Goal: Information Seeking & Learning: Find contact information

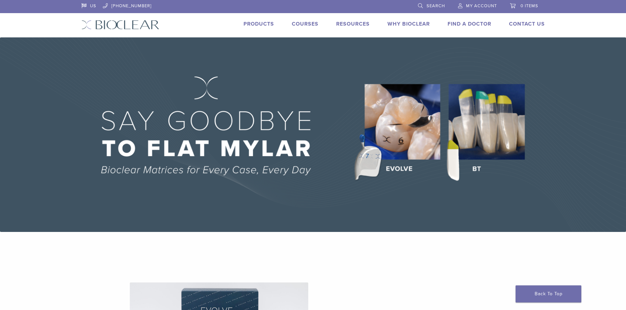
click at [474, 22] on link "Find A Doctor" at bounding box center [469, 24] width 44 height 7
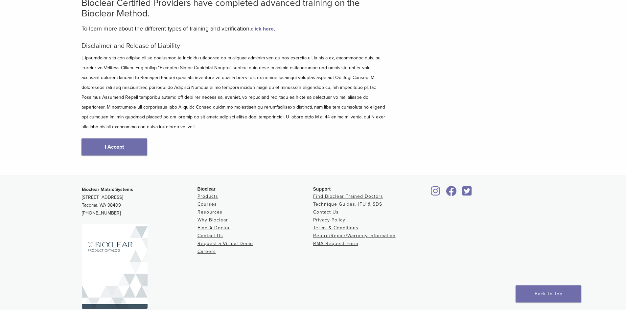
scroll to position [70, 0]
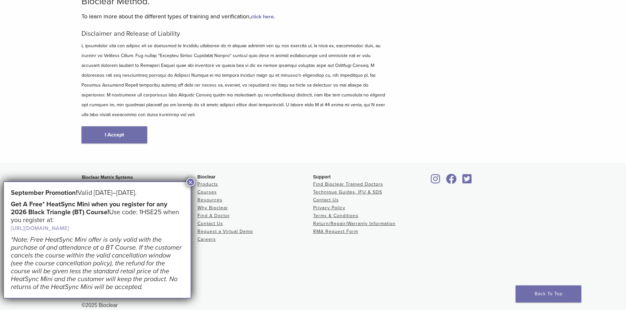
drag, startPoint x: 124, startPoint y: 124, endPoint x: 136, endPoint y: 139, distance: 18.5
click at [125, 126] on link "I Accept" at bounding box center [114, 134] width 66 height 17
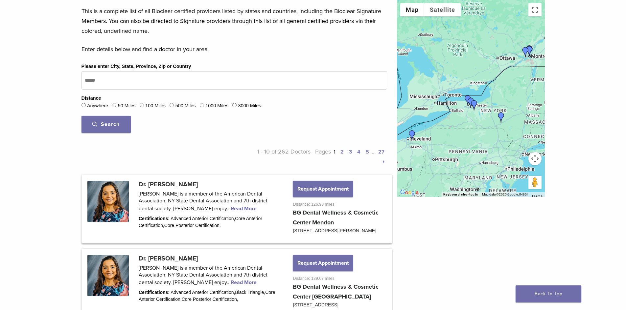
scroll to position [197, 0]
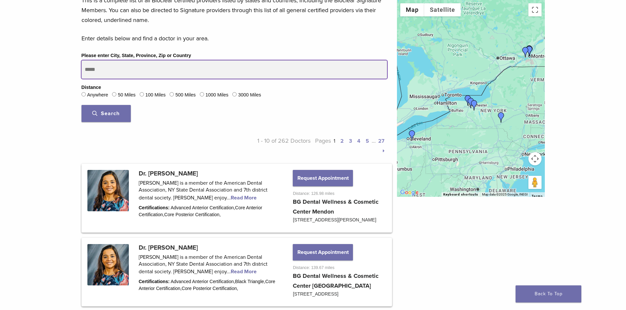
drag, startPoint x: 121, startPoint y: 67, endPoint x: 86, endPoint y: 65, distance: 34.5
click at [86, 65] on input "Please enter City, State, Province, Zip or Country" at bounding box center [233, 69] width 305 height 18
click at [81, 105] on button "Search" at bounding box center [105, 113] width 49 height 17
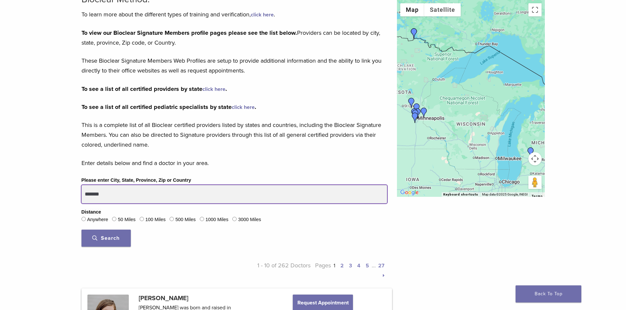
scroll to position [131, 0]
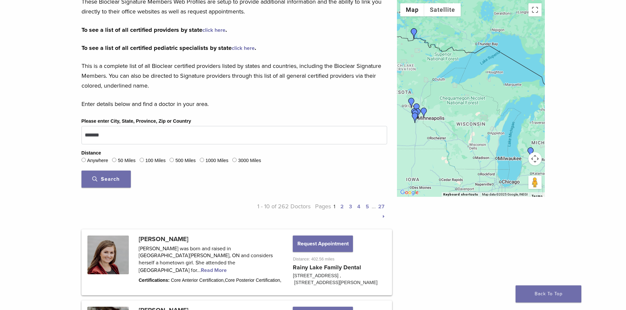
click at [115, 180] on span "Search" at bounding box center [105, 179] width 27 height 7
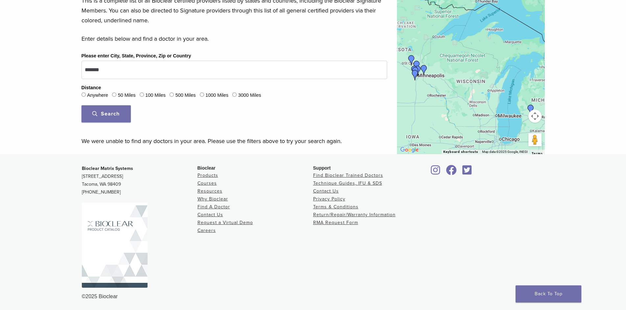
scroll to position [197, 0]
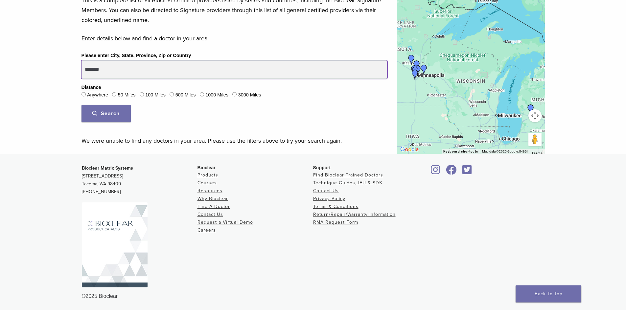
drag, startPoint x: 100, startPoint y: 69, endPoint x: 49, endPoint y: 72, distance: 51.3
click at [62, 73] on div "Bioclear Certified Providers have completed advanced training on the Bioclear M…" at bounding box center [313, 3] width 626 height 302
click at [81, 105] on button "Search" at bounding box center [105, 113] width 49 height 17
drag, startPoint x: 118, startPoint y: 69, endPoint x: 72, endPoint y: 75, distance: 46.3
click at [66, 73] on div "Bioclear Certified Providers have completed advanced training on the Bioclear M…" at bounding box center [313, 3] width 626 height 302
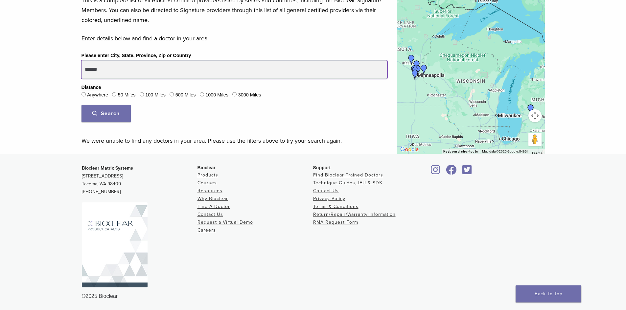
click at [81, 105] on button "Search" at bounding box center [105, 113] width 49 height 17
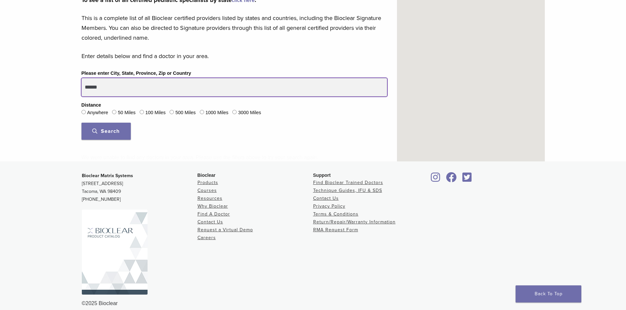
scroll to position [187, 0]
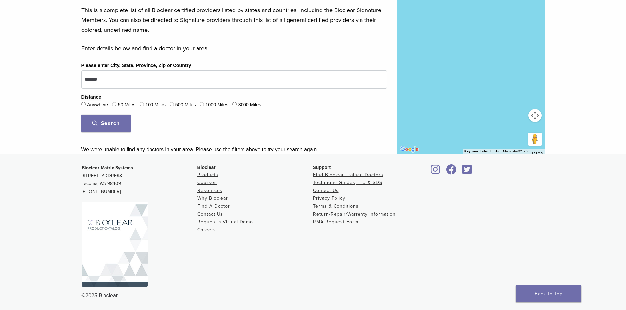
click at [142, 109] on div "100 Miles" at bounding box center [153, 105] width 26 height 9
click at [103, 119] on button "Search" at bounding box center [105, 123] width 49 height 17
click at [109, 122] on span "Search" at bounding box center [105, 123] width 27 height 7
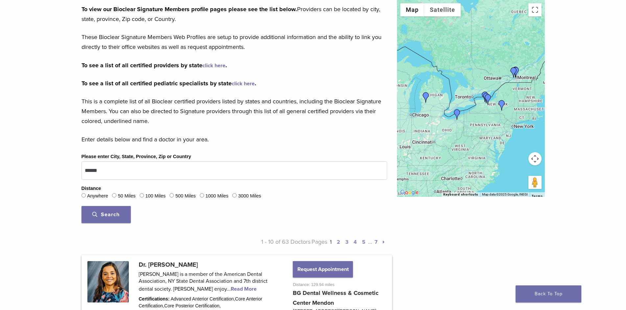
scroll to position [99, 0]
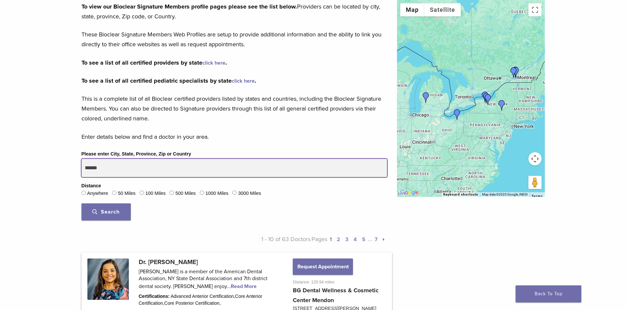
drag, startPoint x: 110, startPoint y: 173, endPoint x: 56, endPoint y: 166, distance: 54.7
type input "**"
click at [81, 204] on button "Search" at bounding box center [105, 212] width 49 height 17
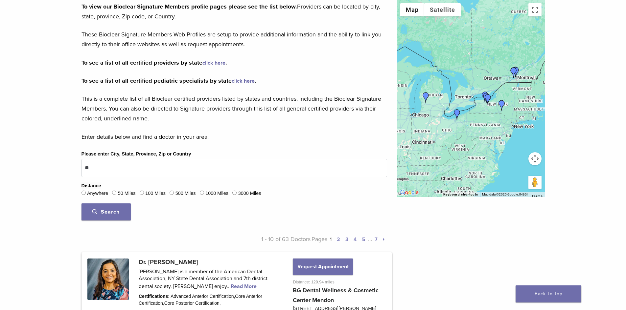
click at [113, 212] on span "Search" at bounding box center [105, 212] width 27 height 7
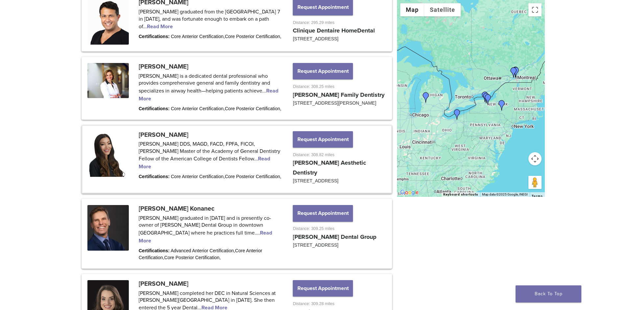
scroll to position [755, 0]
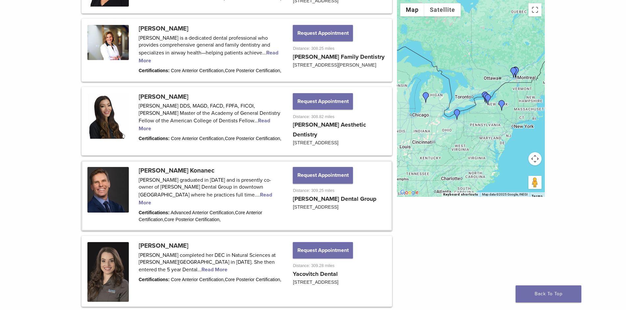
click at [226, 221] on link at bounding box center [236, 196] width 308 height 68
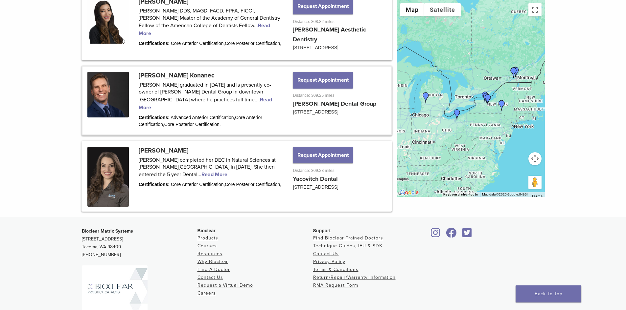
scroll to position [854, 0]
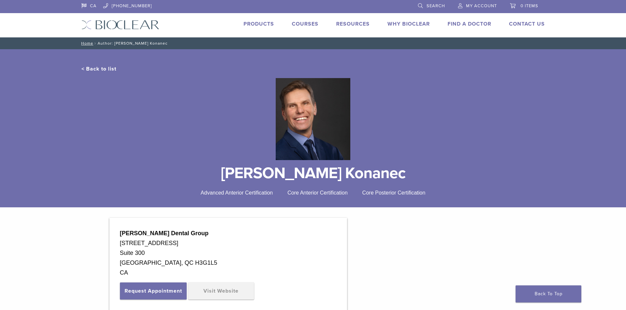
click at [460, 24] on link "Find A Doctor" at bounding box center [469, 24] width 44 height 7
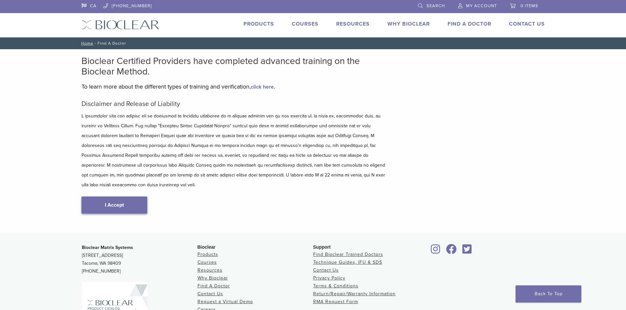
click at [117, 197] on link "I Accept" at bounding box center [114, 205] width 66 height 17
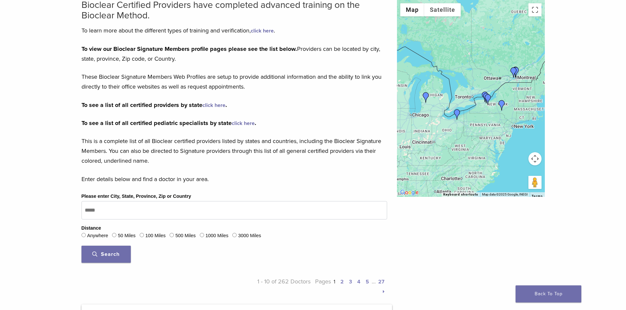
scroll to position [66, 0]
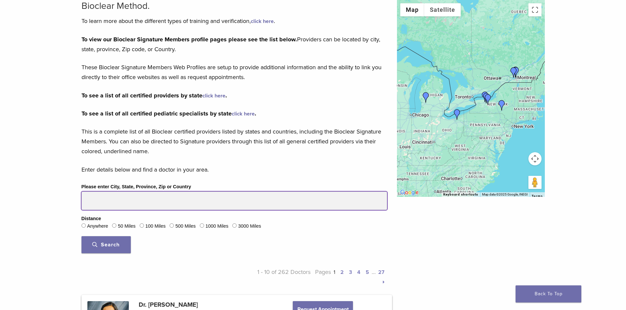
click at [101, 204] on input "Please enter City, State, Province, Zip or Country" at bounding box center [233, 201] width 305 height 18
type input "*******"
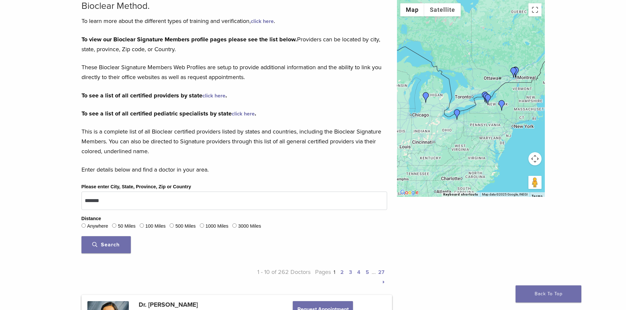
click at [146, 225] on div "100 Miles" at bounding box center [153, 226] width 26 height 9
click at [105, 247] on span "Search" at bounding box center [105, 245] width 27 height 7
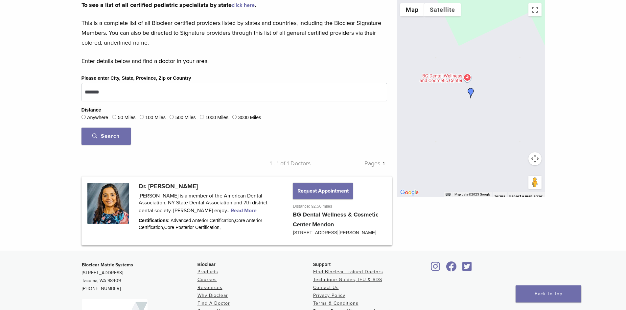
scroll to position [197, 0]
